Goal: Information Seeking & Learning: Check status

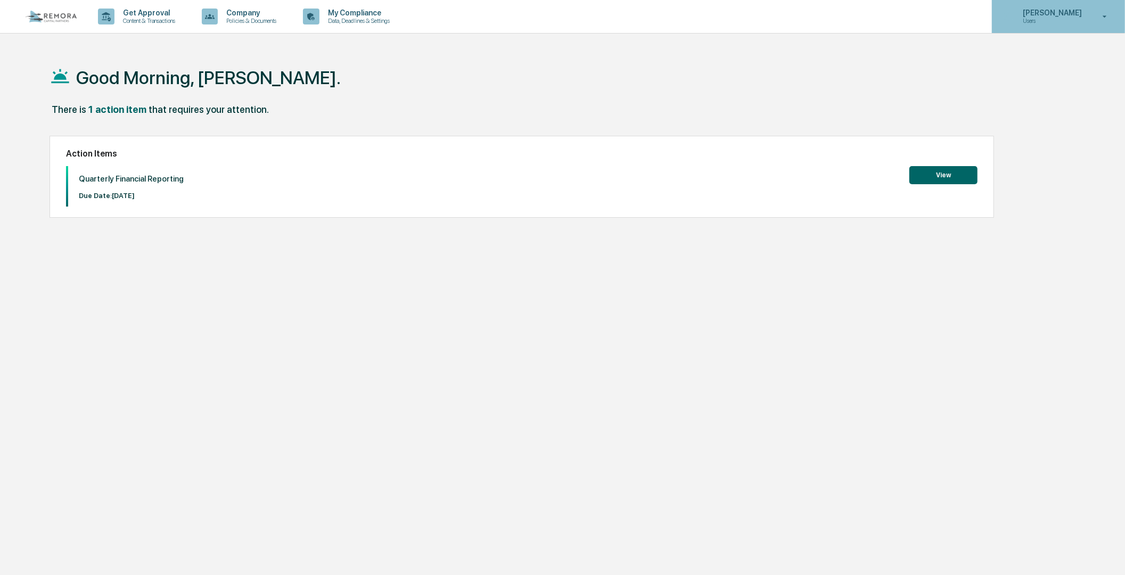
click at [1092, 12] on div "[PERSON_NAME] Users" at bounding box center [1058, 16] width 133 height 33
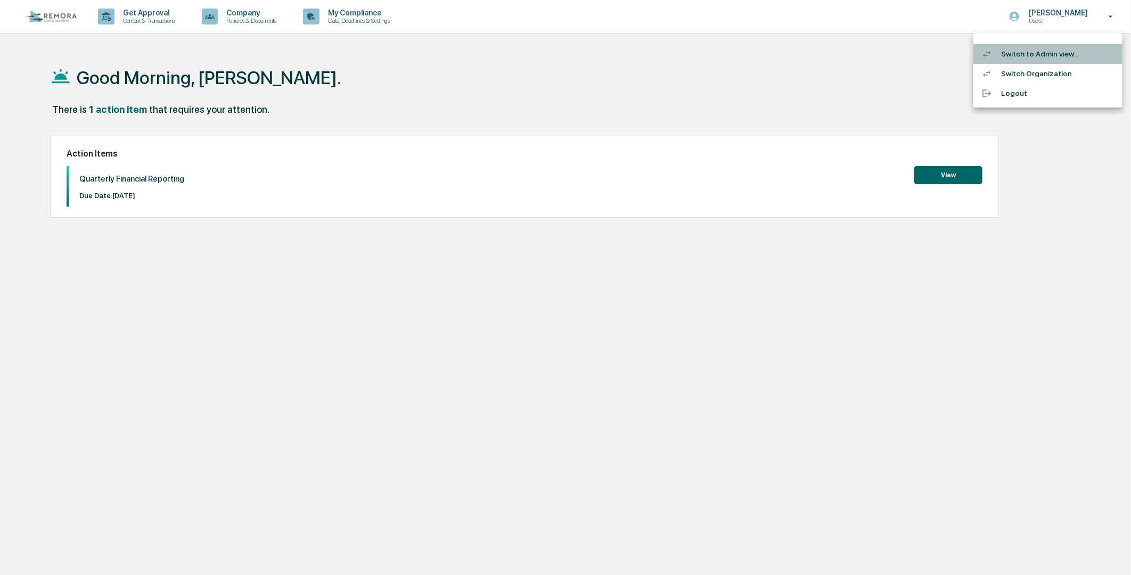
click at [1024, 57] on li "Switch to Admin view..." at bounding box center [1047, 54] width 149 height 20
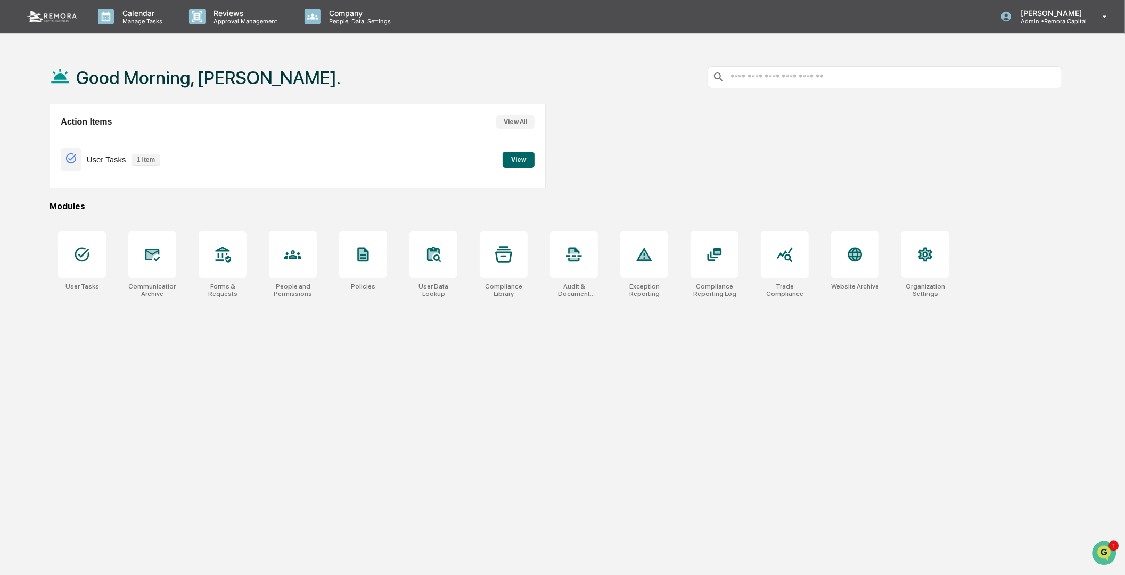
click at [746, 105] on div at bounding box center [814, 146] width 496 height 85
click at [298, 251] on icon at bounding box center [292, 254] width 17 height 17
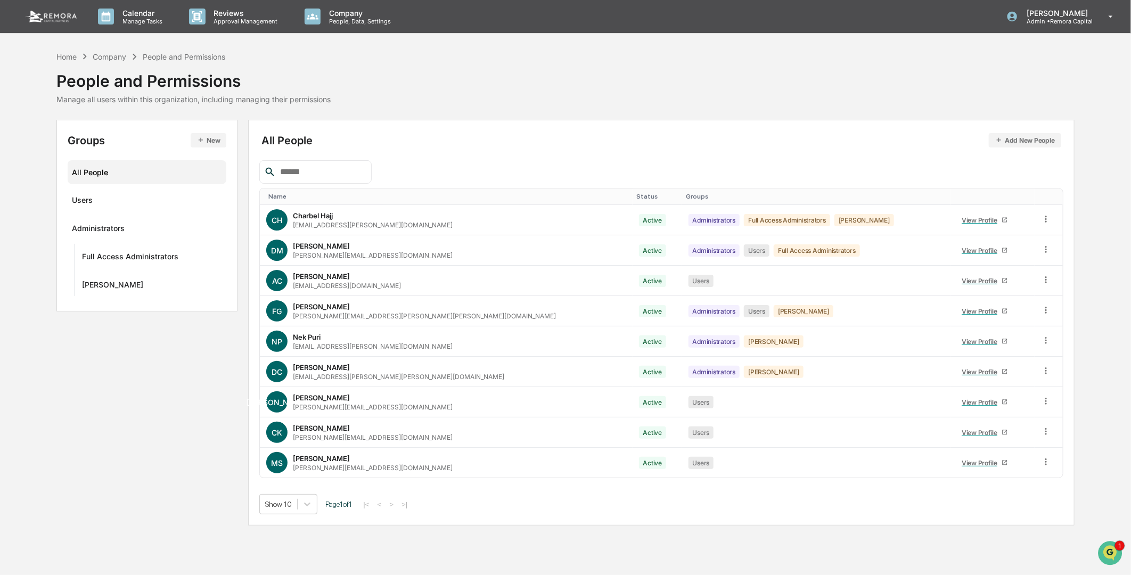
click at [104, 453] on div "Groups New All People Users Administrators Full Access Administrators [PERSON_N…" at bounding box center [565, 323] width 1018 height 406
click at [686, 198] on div "Groups" at bounding box center [816, 196] width 260 height 7
click at [686, 196] on div "Groups ▲" at bounding box center [816, 196] width 260 height 7
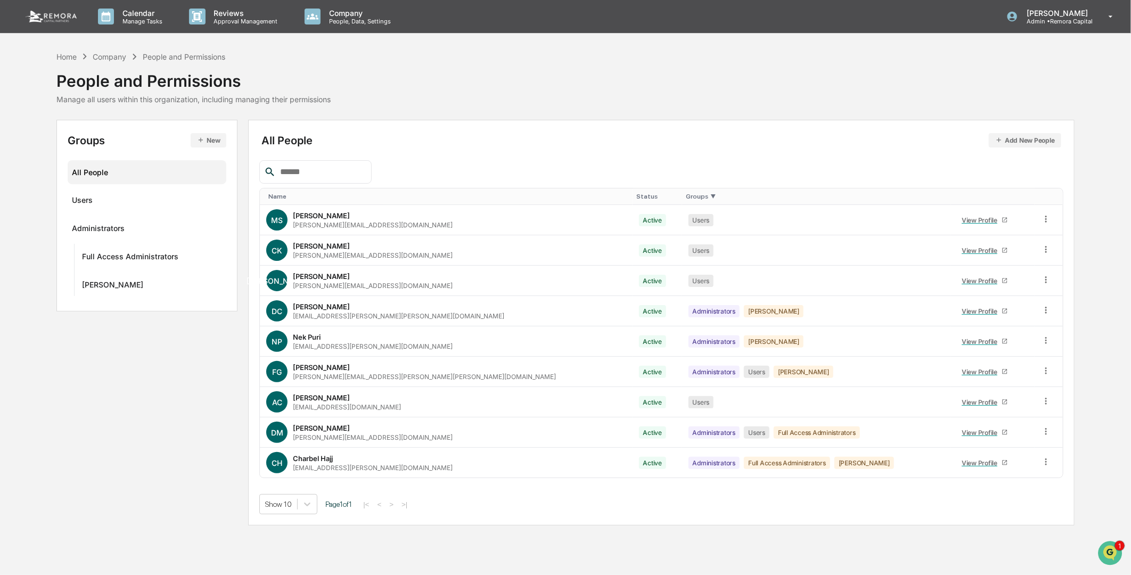
click at [111, 417] on div "Groups New All People Users Administrators Full Access Administrators [PERSON_N…" at bounding box center [565, 323] width 1018 height 406
click at [113, 429] on div "Groups New All People Users Administrators Full Access Administrators [PERSON_N…" at bounding box center [565, 323] width 1018 height 406
click at [961, 218] on div "View Profile" at bounding box center [981, 220] width 40 height 8
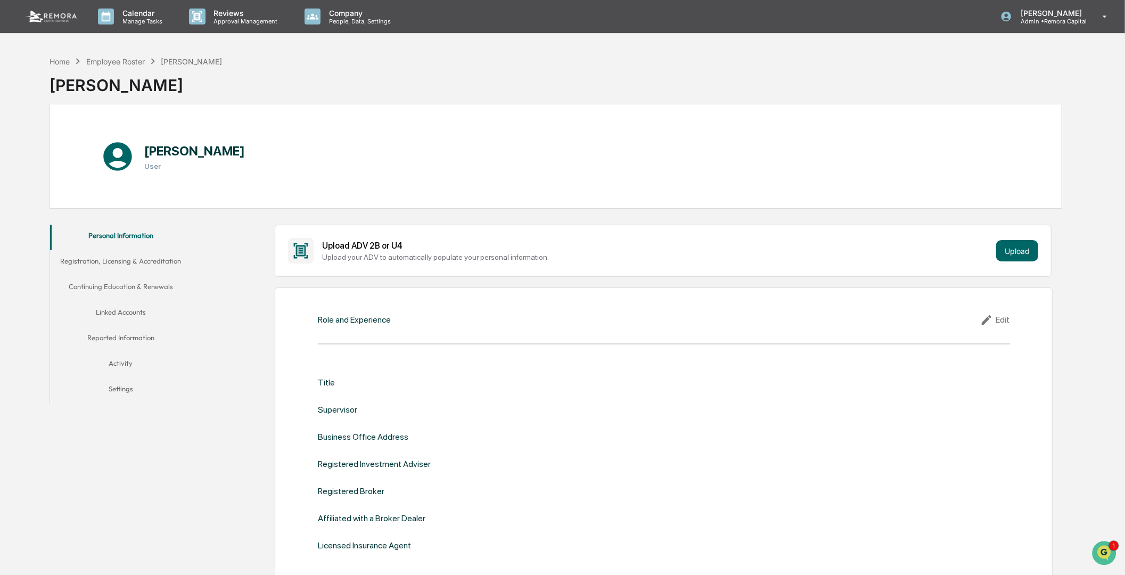
click at [110, 309] on button "Linked Accounts" at bounding box center [120, 314] width 141 height 26
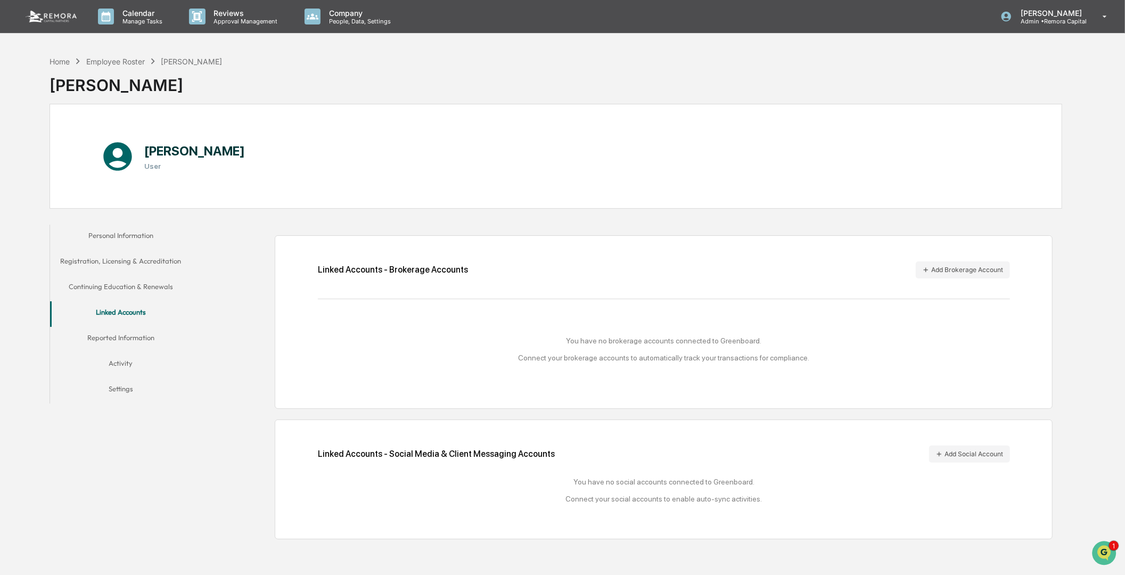
click at [126, 337] on button "Reported Information" at bounding box center [120, 340] width 141 height 26
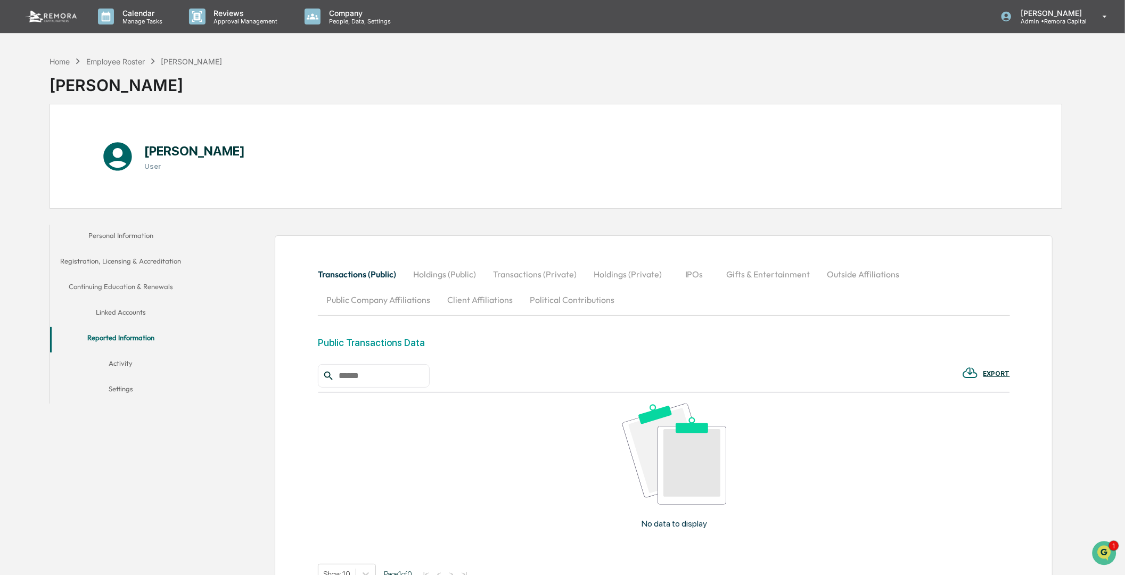
click at [118, 363] on button "Activity" at bounding box center [120, 365] width 141 height 26
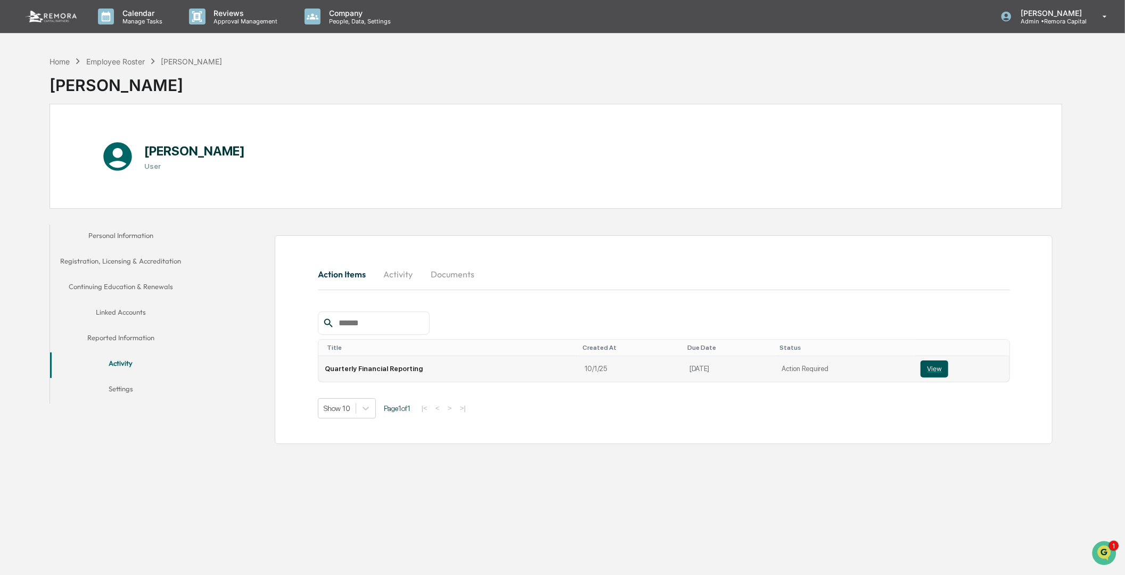
click at [935, 368] on button "View" at bounding box center [934, 368] width 28 height 17
click at [119, 362] on button "Activity" at bounding box center [120, 365] width 141 height 26
click at [394, 275] on button "Activity" at bounding box center [398, 274] width 48 height 26
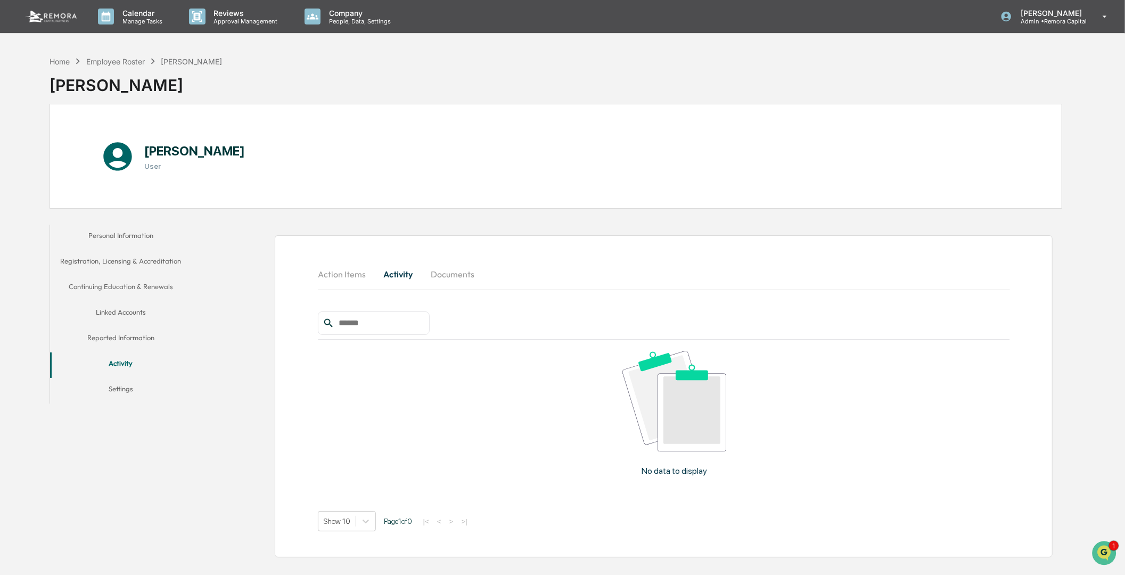
click at [444, 272] on button "Documents" at bounding box center [452, 274] width 61 height 26
click at [385, 275] on button "Activity" at bounding box center [398, 274] width 48 height 26
click at [342, 268] on button "Action Items" at bounding box center [346, 274] width 56 height 26
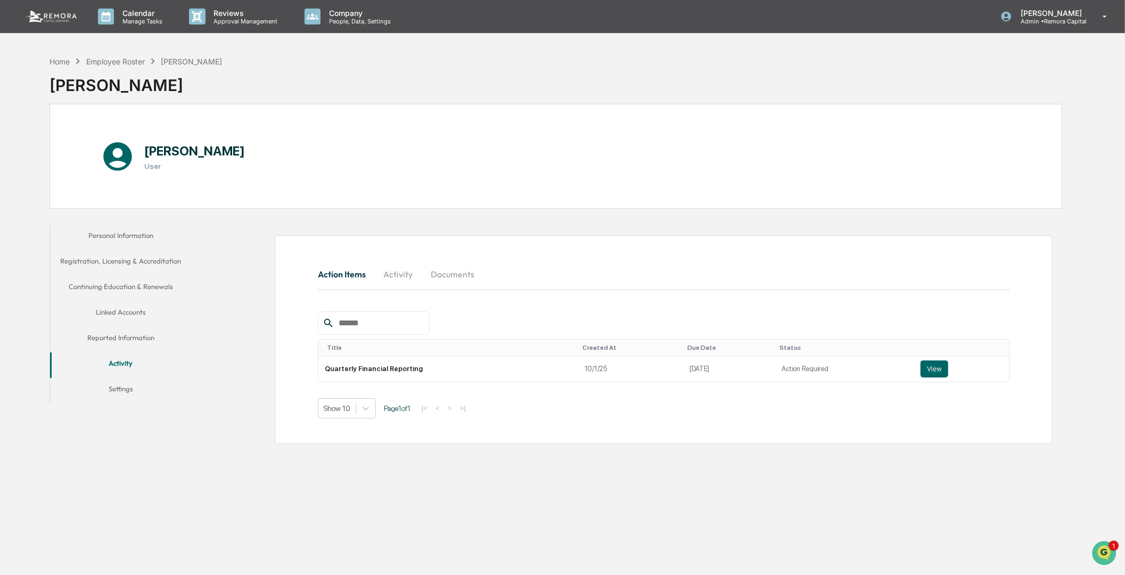
click at [124, 338] on button "Reported Information" at bounding box center [120, 340] width 141 height 26
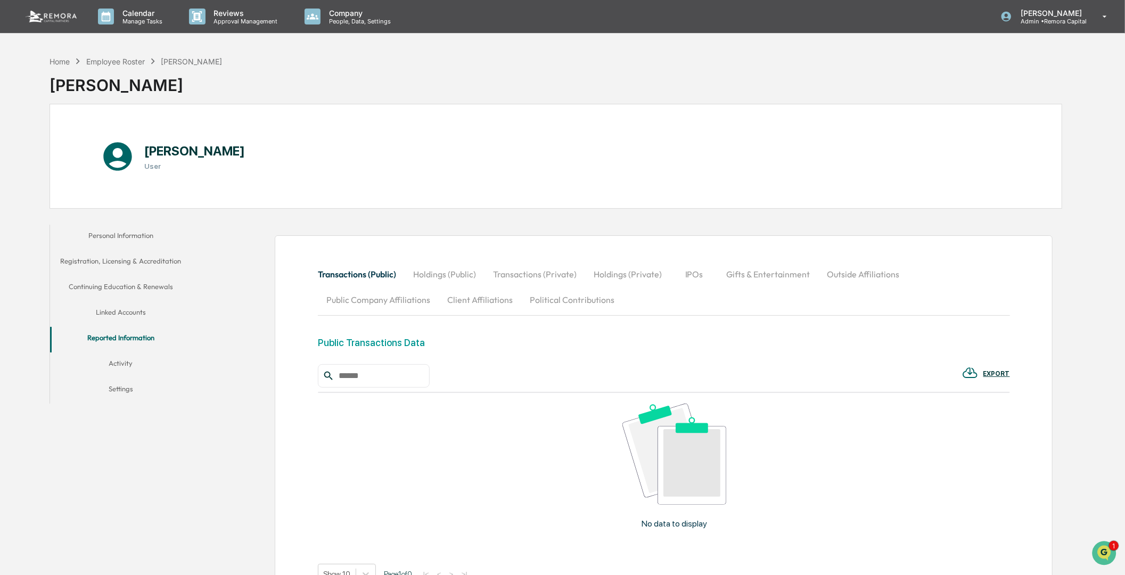
click at [120, 235] on button "Personal Information" at bounding box center [120, 238] width 141 height 26
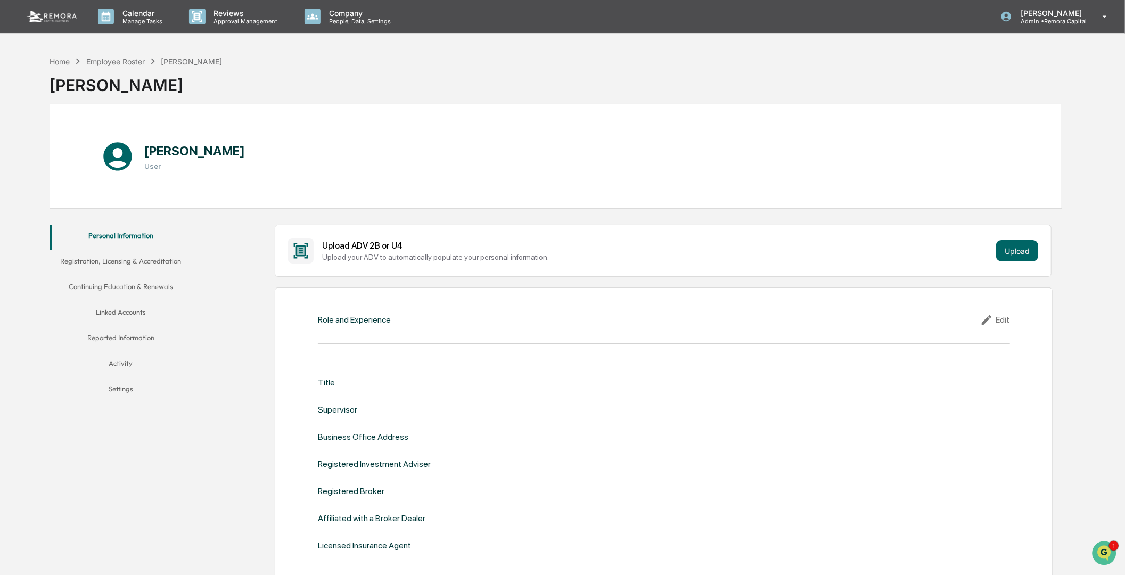
click at [116, 259] on button "Registration, Licensing & Accreditation" at bounding box center [120, 263] width 141 height 26
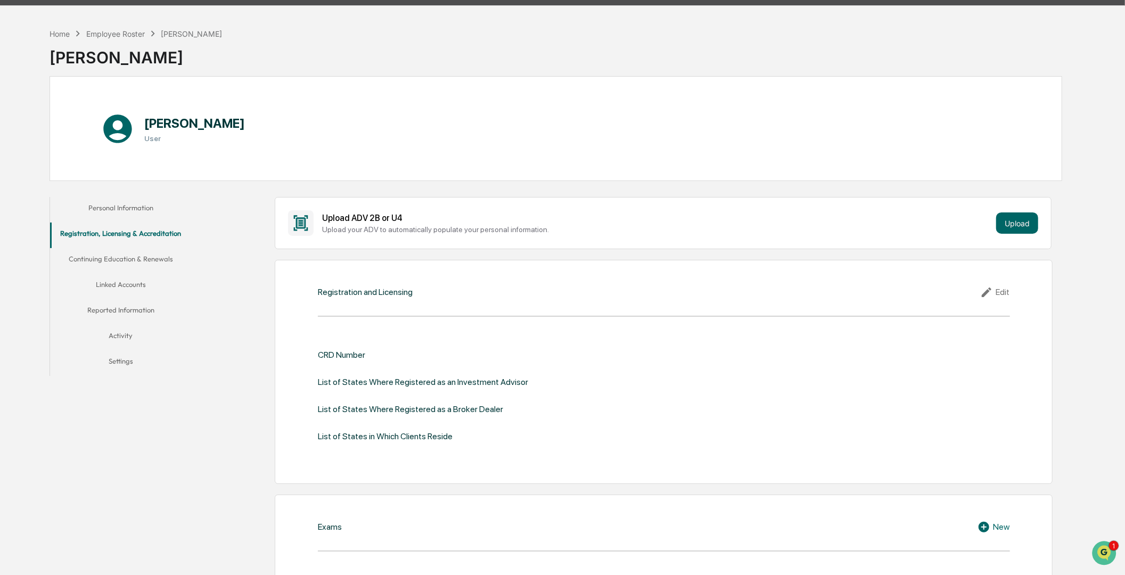
scroll to position [39, 0]
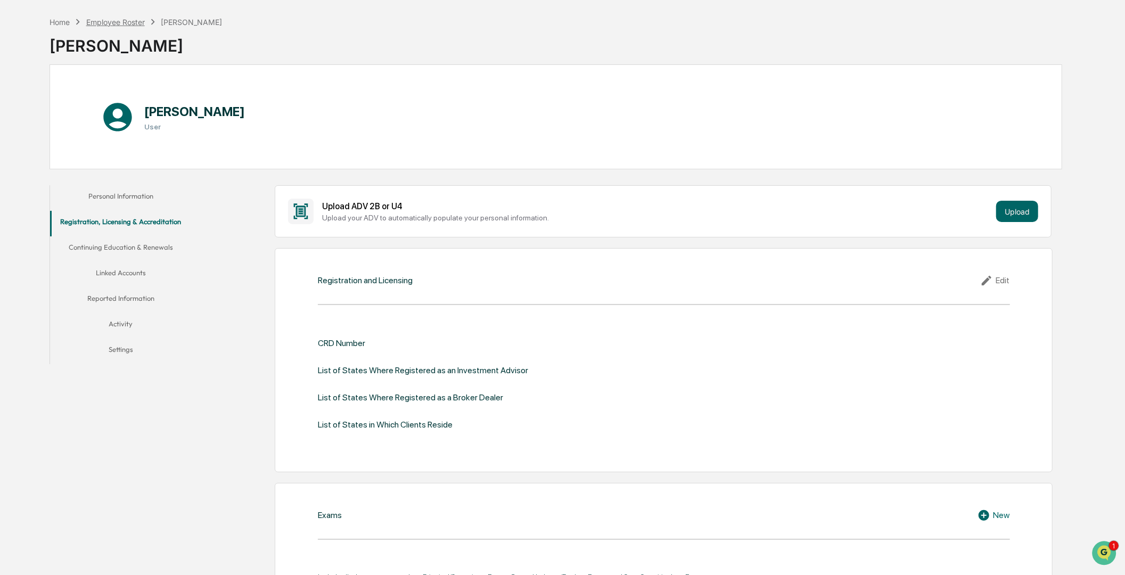
click at [119, 22] on div "Employee Roster" at bounding box center [115, 22] width 59 height 9
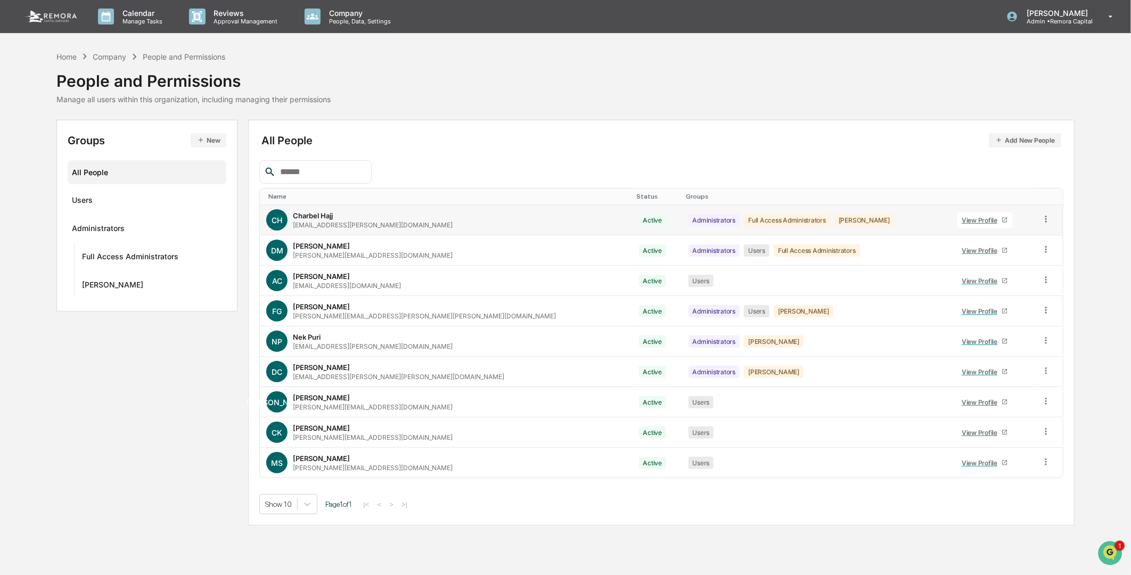
click at [961, 220] on div "View Profile" at bounding box center [981, 220] width 40 height 8
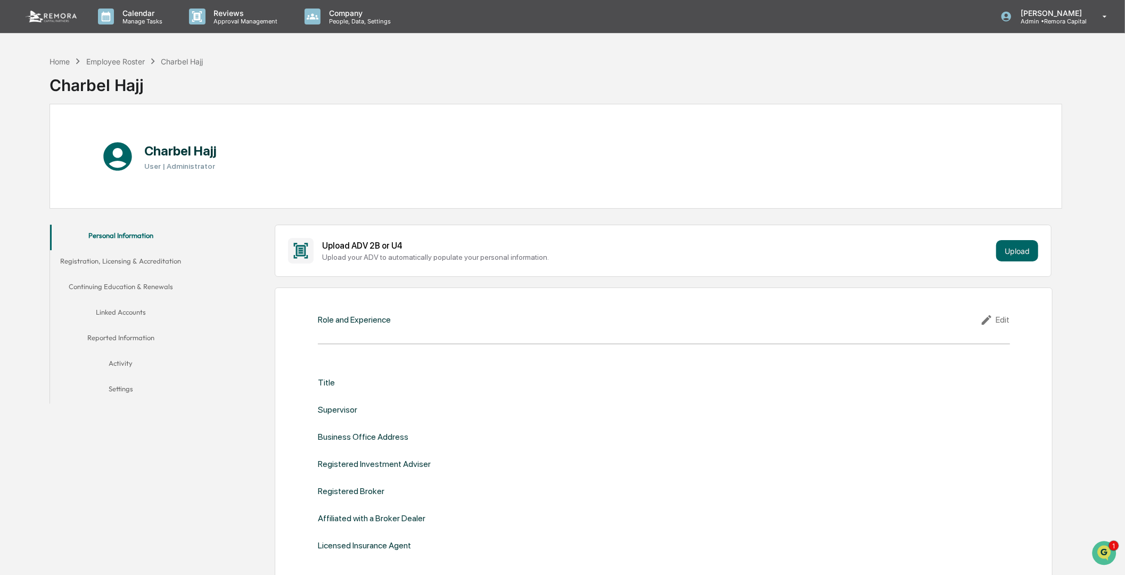
click at [384, 248] on div "Upload ADV 2B or U4" at bounding box center [657, 246] width 670 height 10
click at [97, 281] on button "Continuing Education & Renewals" at bounding box center [120, 289] width 141 height 26
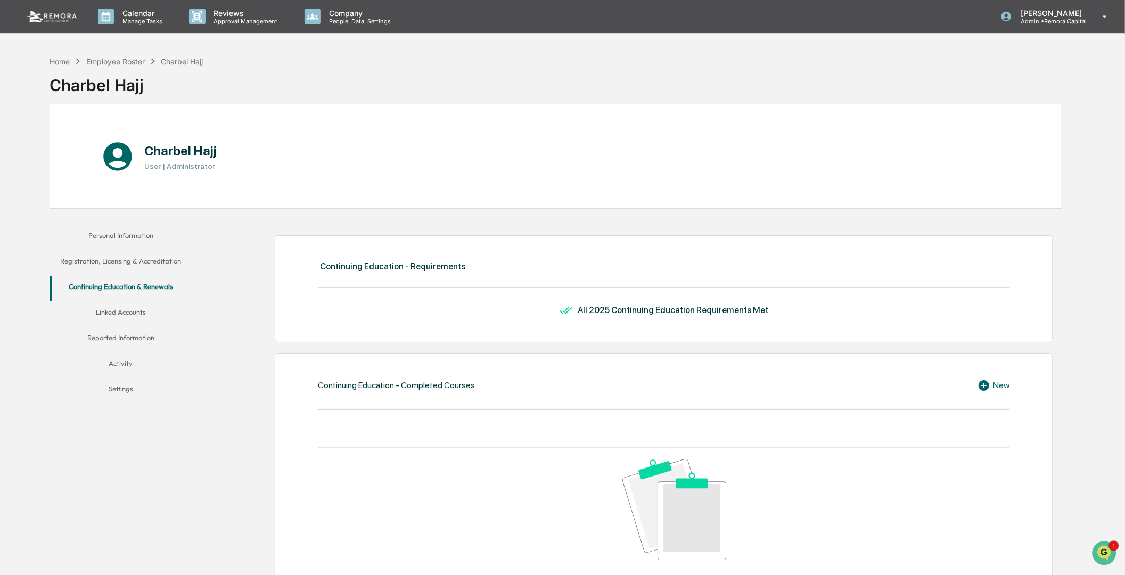
click at [105, 298] on button "Continuing Education & Renewals" at bounding box center [120, 289] width 141 height 26
click at [110, 311] on button "Linked Accounts" at bounding box center [120, 314] width 141 height 26
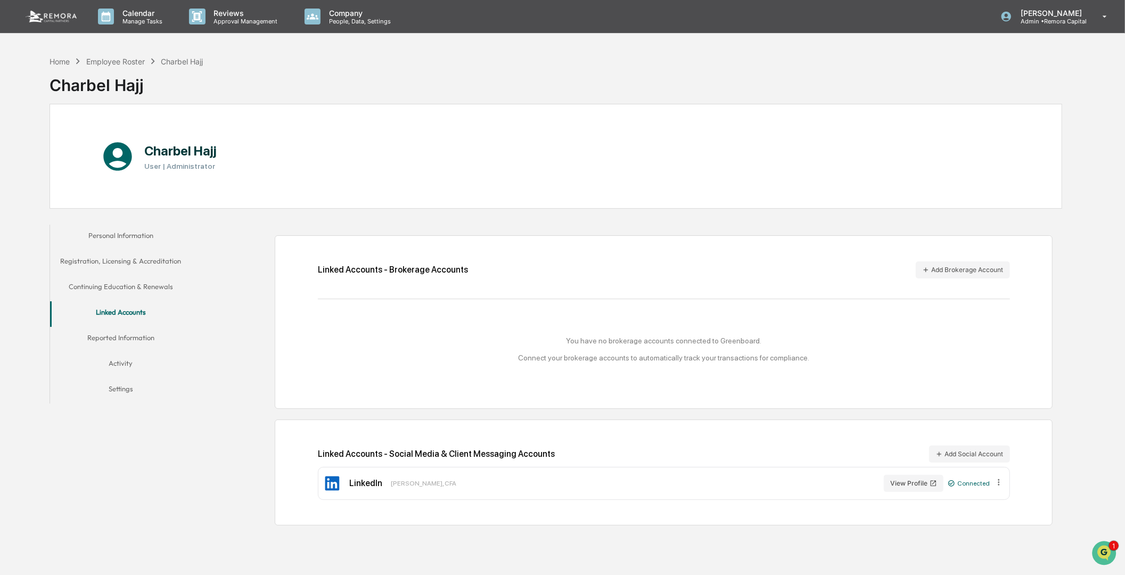
click at [116, 334] on button "Reported Information" at bounding box center [120, 340] width 141 height 26
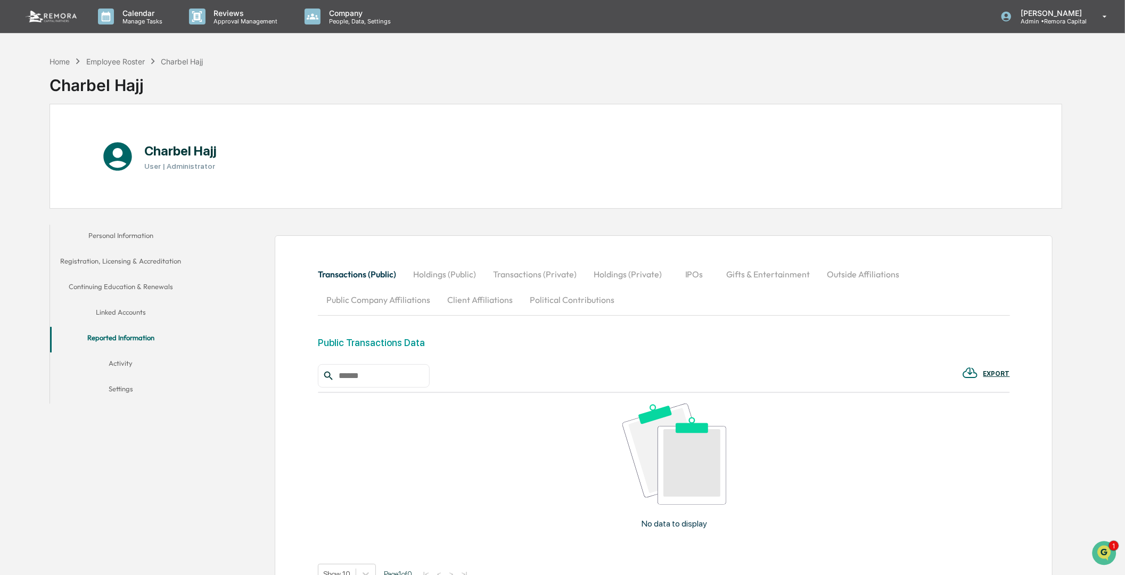
click at [109, 361] on button "Activity" at bounding box center [120, 365] width 141 height 26
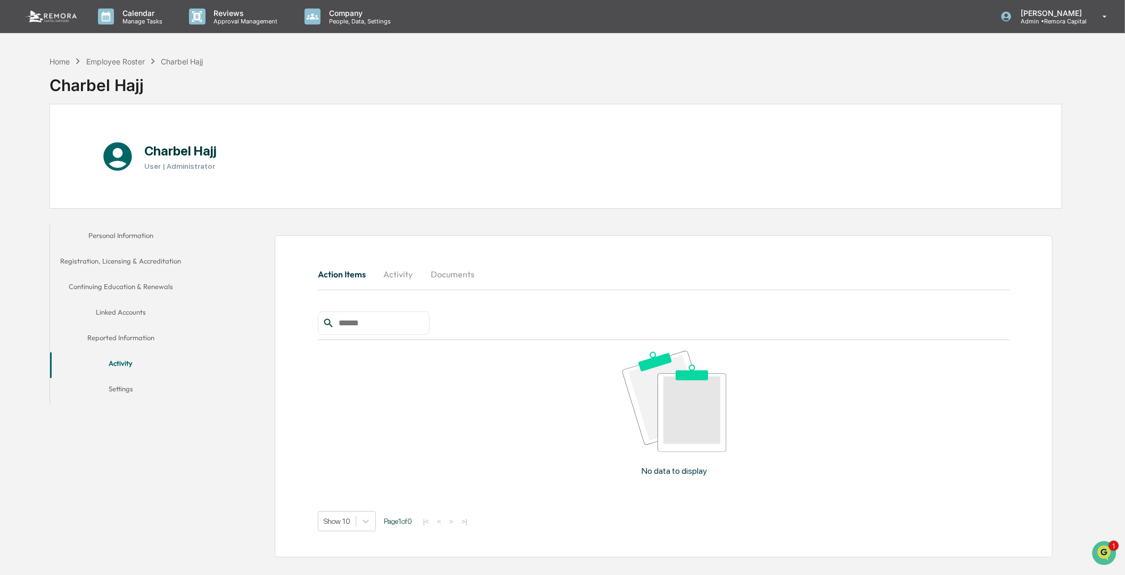
click at [121, 389] on button "Settings" at bounding box center [120, 391] width 141 height 26
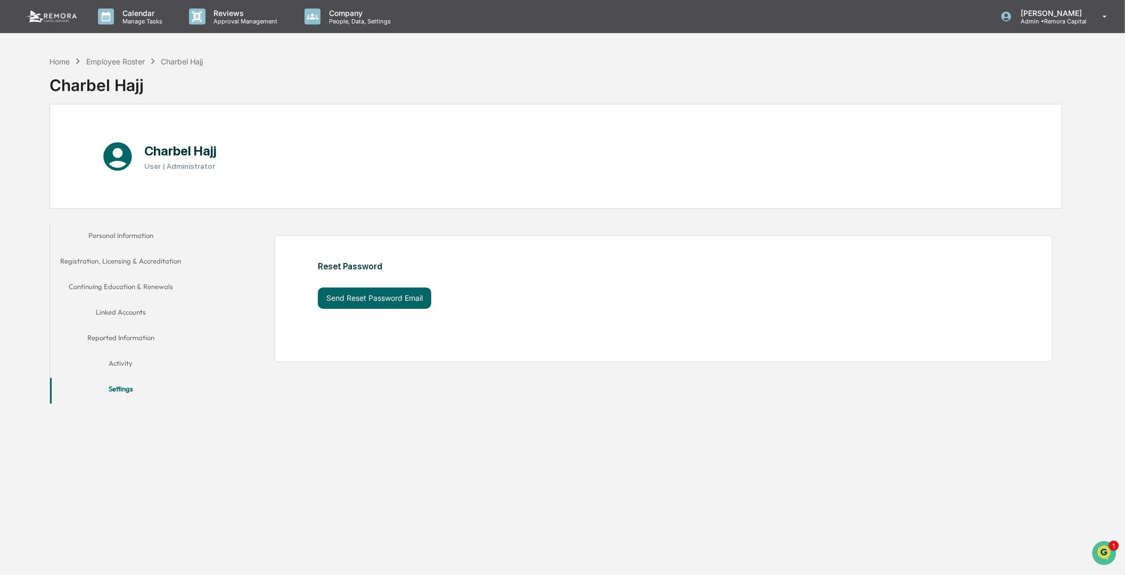
click at [103, 234] on button "Personal Information" at bounding box center [120, 238] width 141 height 26
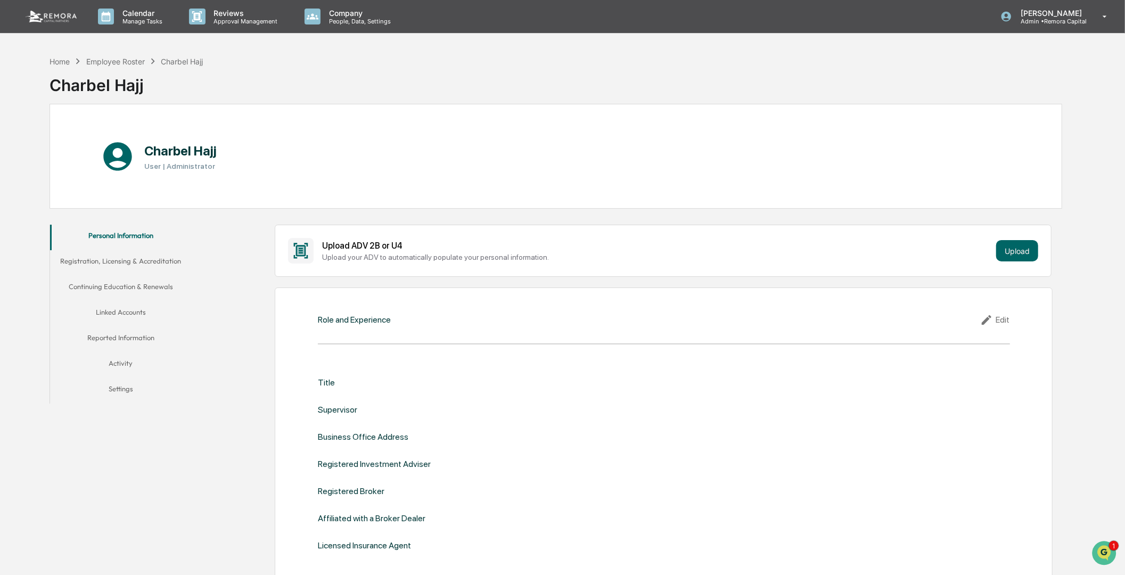
click at [109, 57] on div "Employee Roster" at bounding box center [115, 61] width 59 height 9
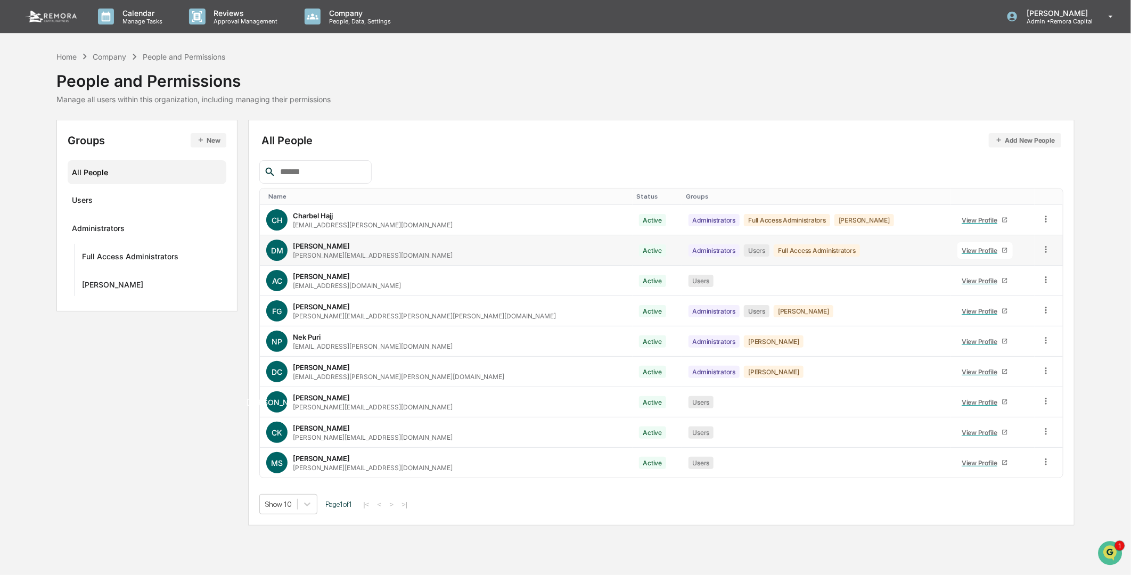
click at [961, 248] on div "View Profile" at bounding box center [981, 250] width 40 height 8
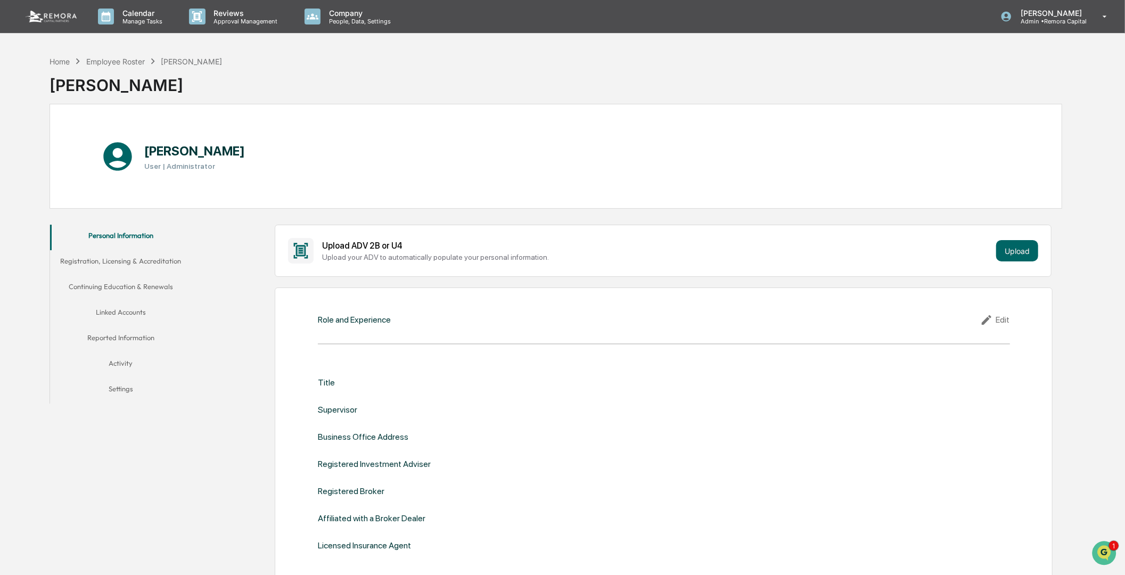
click at [119, 312] on button "Linked Accounts" at bounding box center [120, 314] width 141 height 26
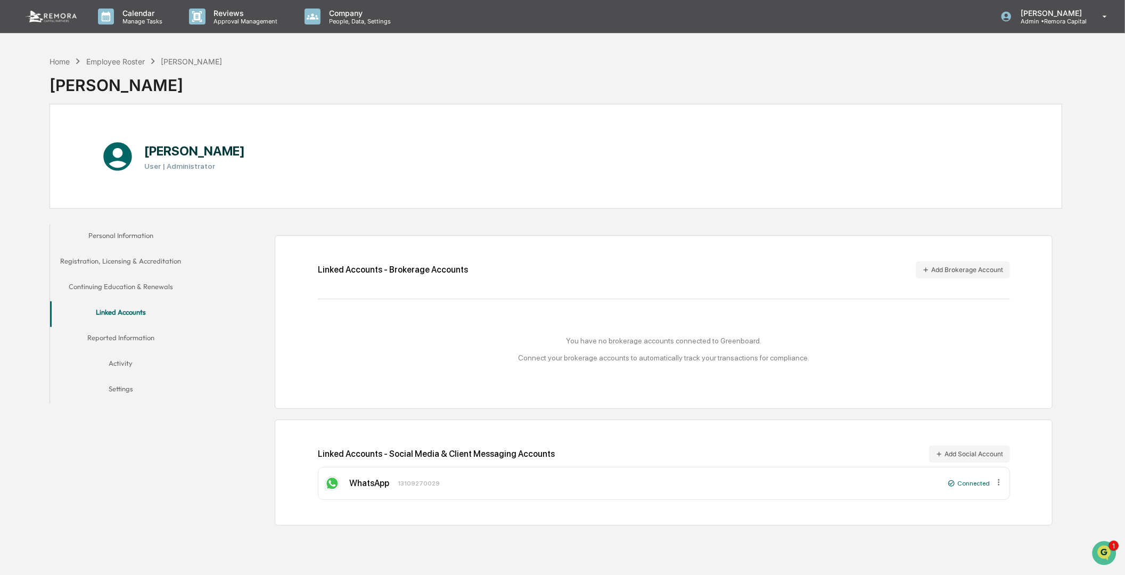
click at [182, 432] on div "Personal Information Registration, Licensing & Accreditation Continuing Educati…" at bounding box center [556, 374] width 1013 height 311
click at [194, 437] on div "Personal Information Registration, Licensing & Accreditation Continuing Educati…" at bounding box center [556, 374] width 1013 height 311
click at [160, 487] on div "Personal Information Registration, Licensing & Accreditation Continuing Educati…" at bounding box center [556, 374] width 1013 height 311
click at [784, 492] on div "WhatsApp [PHONE_NUMBER]" at bounding box center [634, 483] width 620 height 17
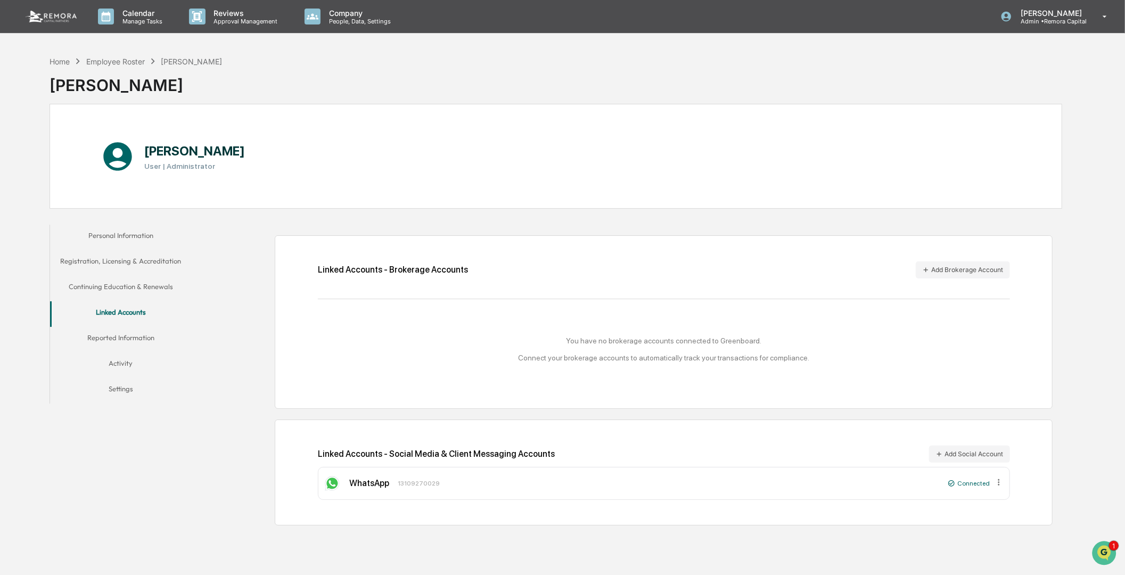
click at [186, 433] on div "Personal Information Registration, Licensing & Accreditation Continuing Educati…" at bounding box center [556, 374] width 1013 height 311
click at [190, 443] on div "Personal Information Registration, Licensing & Accreditation Continuing Educati…" at bounding box center [556, 374] width 1013 height 311
click at [121, 61] on div "Employee Roster" at bounding box center [115, 61] width 59 height 9
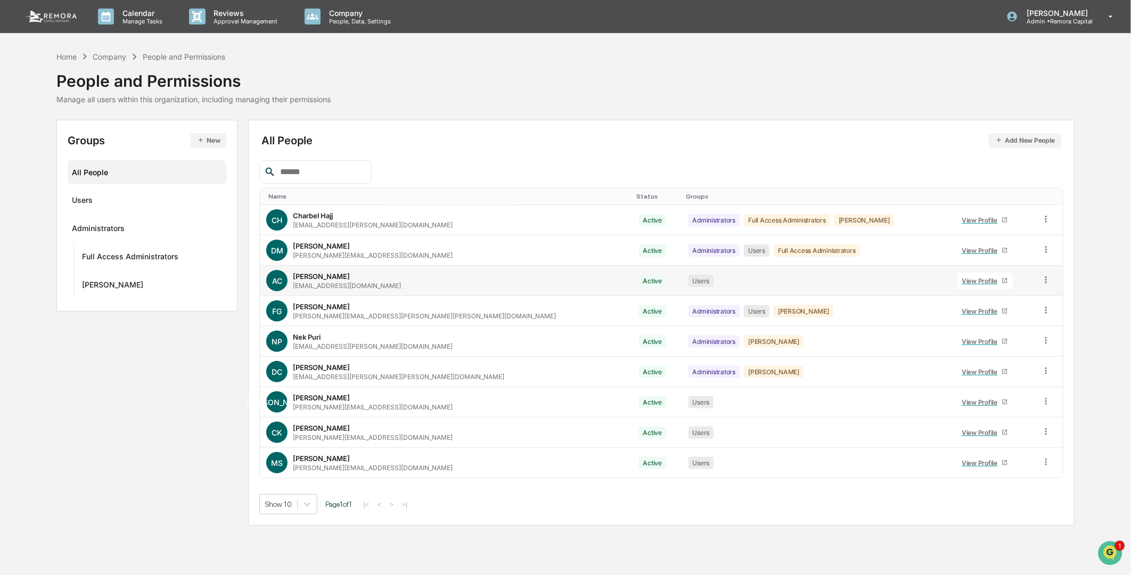
click at [281, 283] on span "AC" at bounding box center [277, 280] width 10 height 9
click at [961, 278] on div "View Profile" at bounding box center [981, 281] width 40 height 8
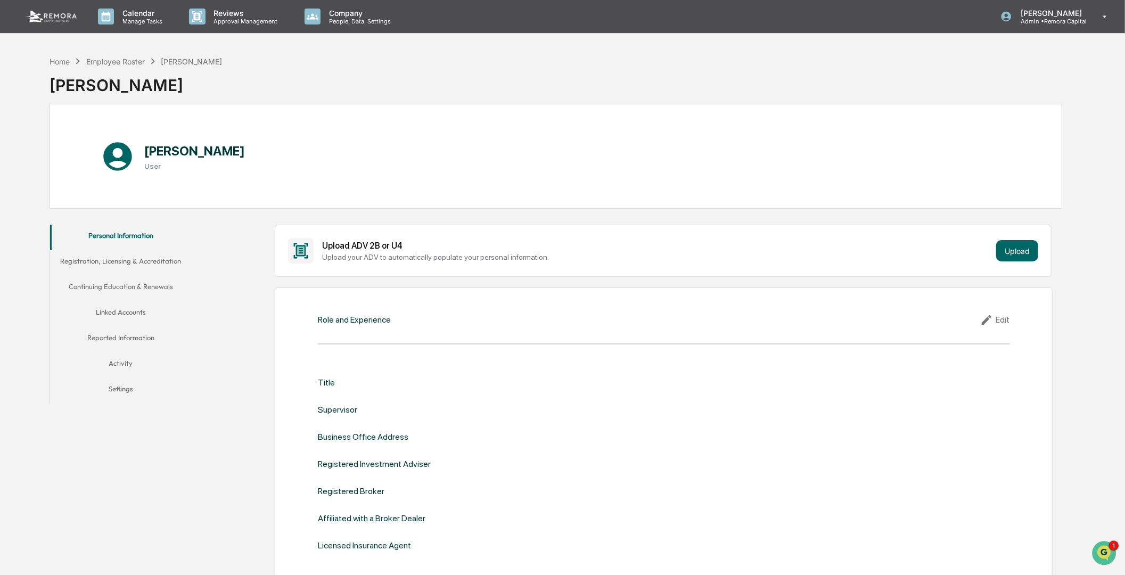
click at [113, 307] on button "Linked Accounts" at bounding box center [120, 314] width 141 height 26
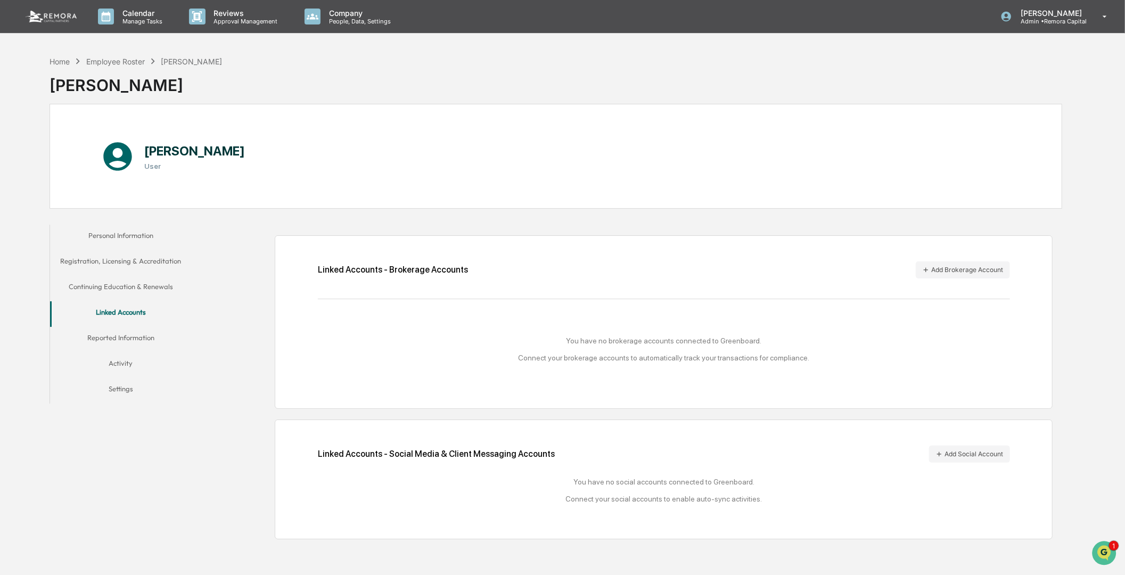
click at [130, 333] on button "Reported Information" at bounding box center [120, 340] width 141 height 26
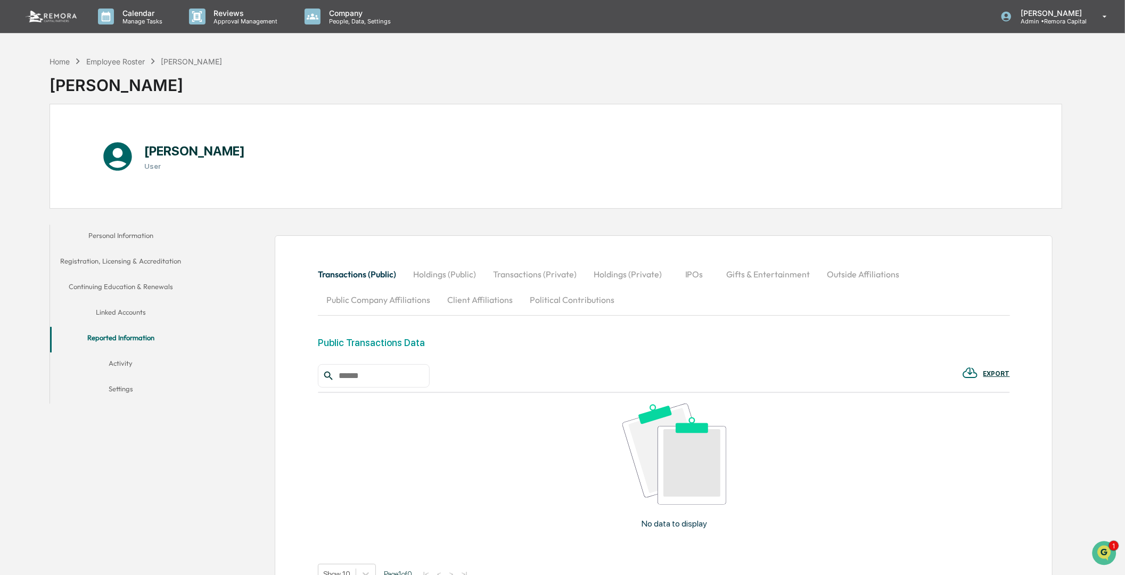
click at [120, 364] on button "Activity" at bounding box center [120, 365] width 141 height 26
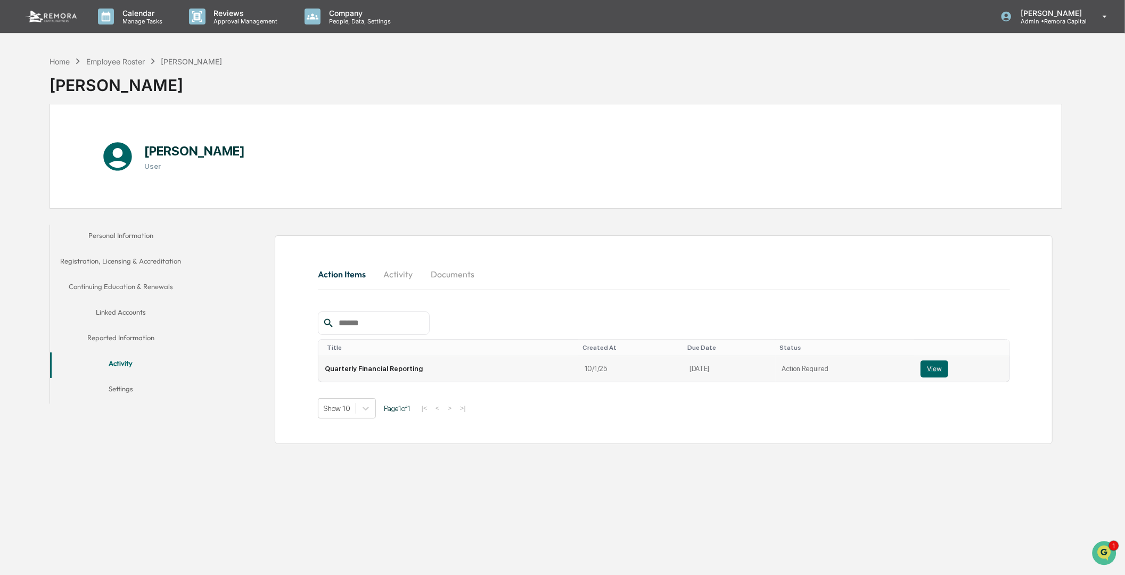
click at [377, 376] on td "Quarterly Financial Reporting" at bounding box center [448, 369] width 260 height 26
click at [933, 370] on button "View" at bounding box center [934, 368] width 28 height 17
click at [461, 59] on div "Home Employee [GEOGRAPHIC_DATA][PERSON_NAME] [PERSON_NAME]" at bounding box center [556, 77] width 1013 height 53
click at [108, 57] on div "Employee Roster" at bounding box center [115, 61] width 59 height 9
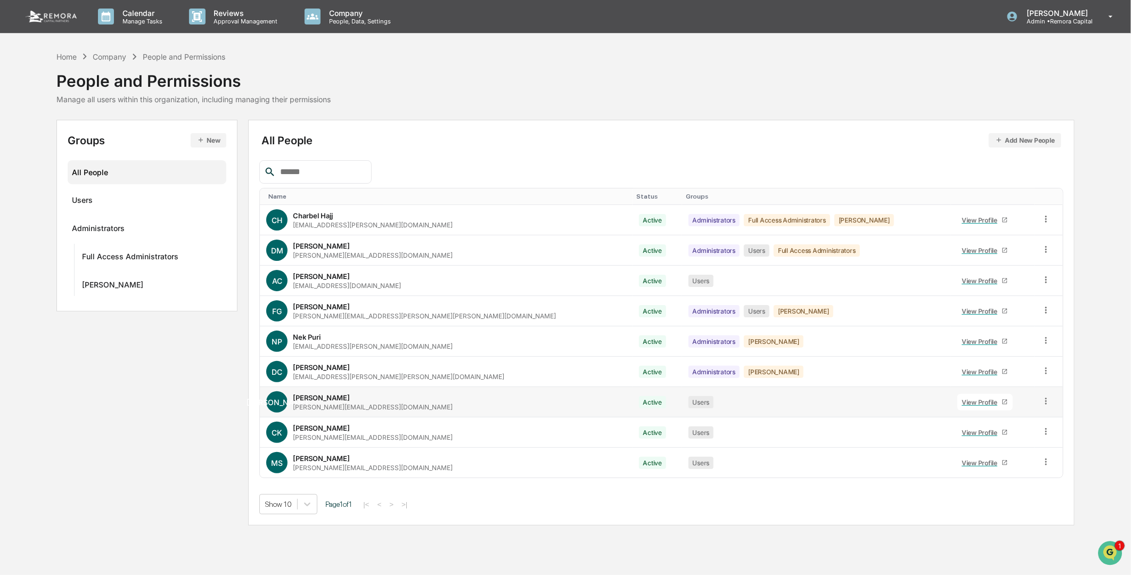
click at [961, 400] on div "View Profile" at bounding box center [981, 402] width 40 height 8
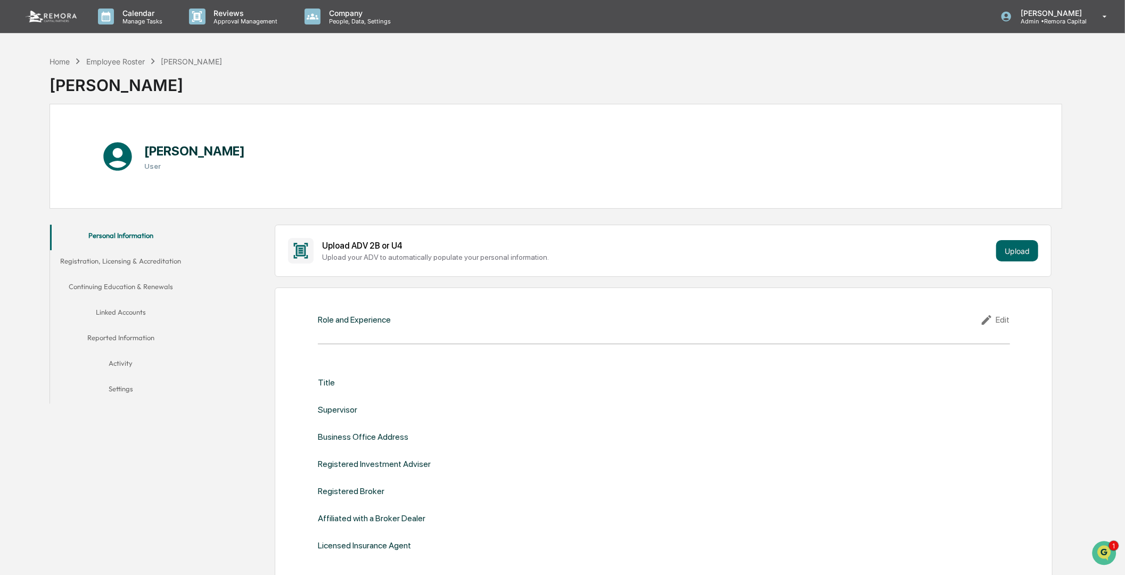
click at [105, 308] on button "Linked Accounts" at bounding box center [120, 314] width 141 height 26
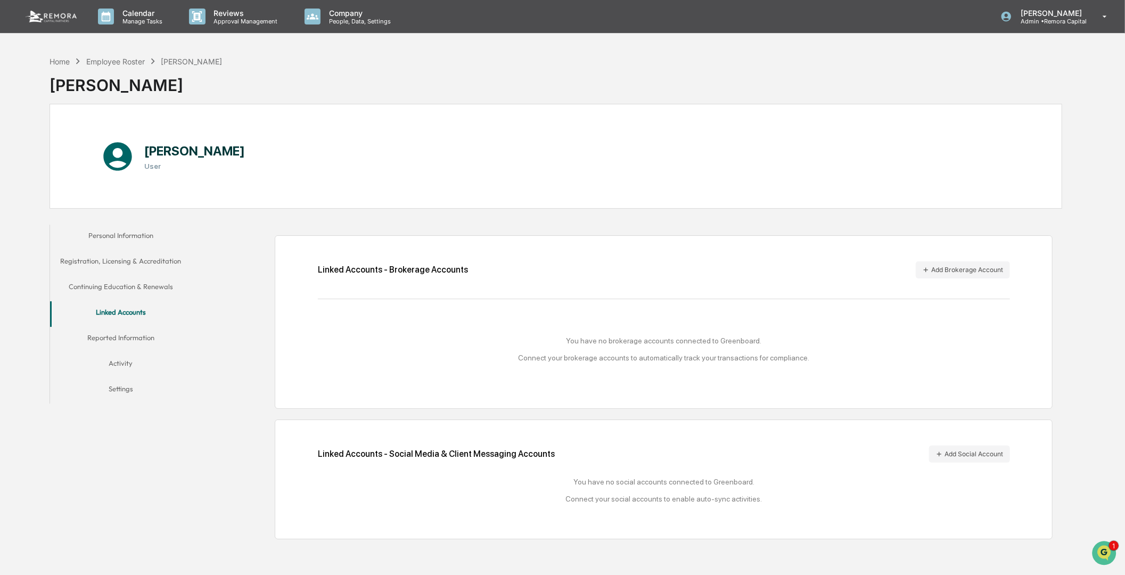
click at [723, 56] on div "Home Employee Roster [PERSON_NAME] [PERSON_NAME]" at bounding box center [556, 77] width 1013 height 53
click at [195, 405] on div "Personal Information Registration, Licensing & Accreditation Continuing Educati…" at bounding box center [556, 381] width 1013 height 325
